Goal: Task Accomplishment & Management: Manage account settings

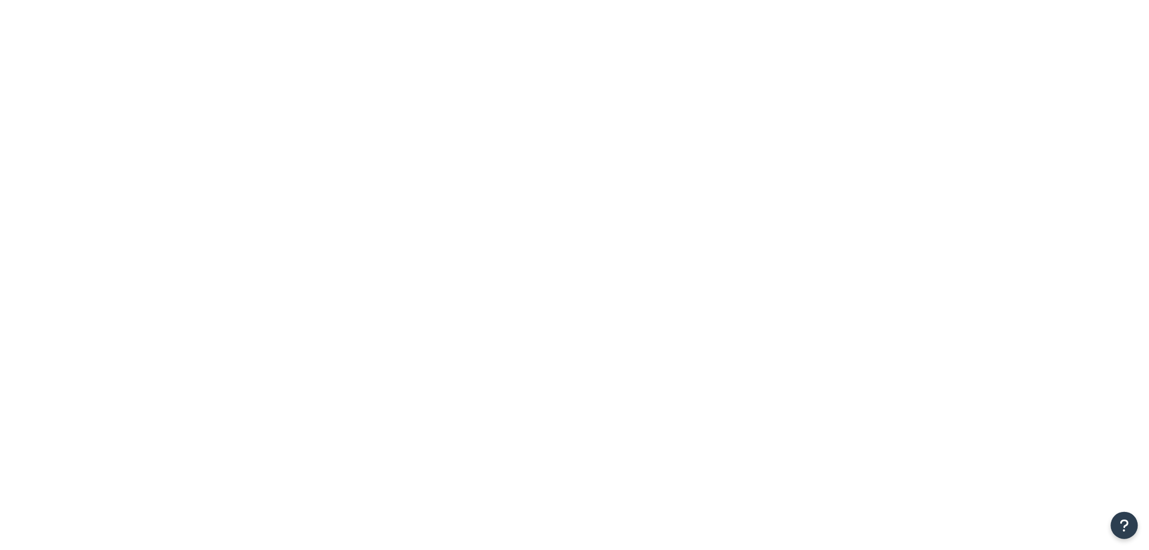
drag, startPoint x: 236, startPoint y: 140, endPoint x: 225, endPoint y: 138, distance: 10.4
type input "GP148"
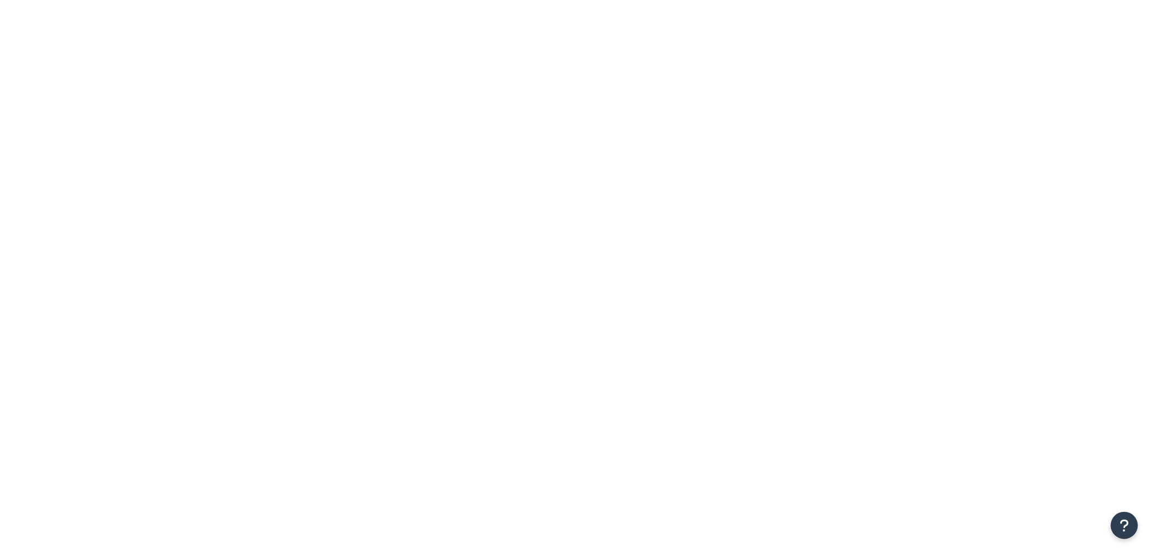
drag, startPoint x: 0, startPoint y: 0, endPoint x: 265, endPoint y: 136, distance: 297.8
paste input "GP352"
type input "GP352"
